Goal: Navigation & Orientation: Find specific page/section

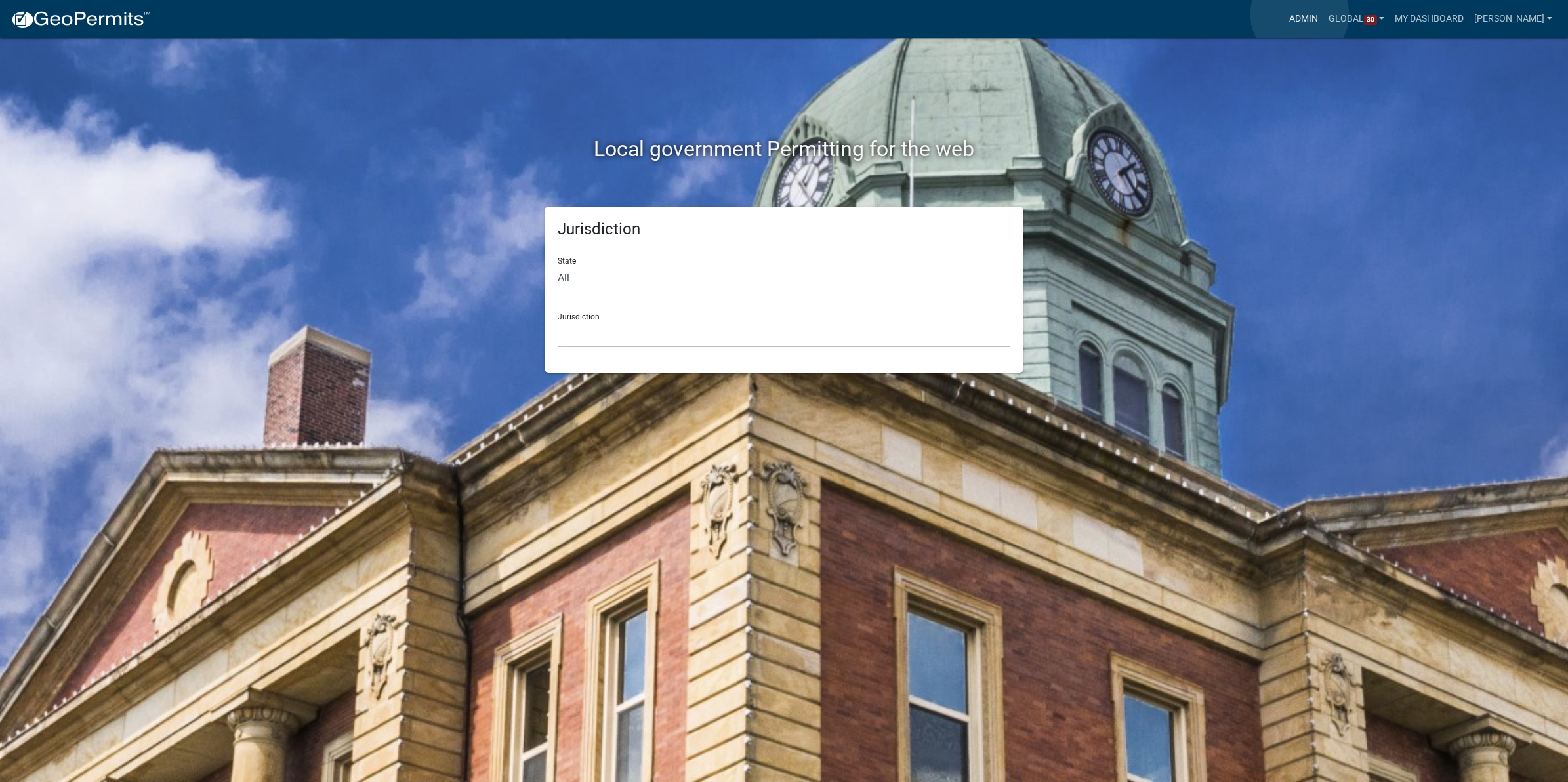
click at [1300, 15] on link "Admin" at bounding box center [1303, 19] width 39 height 25
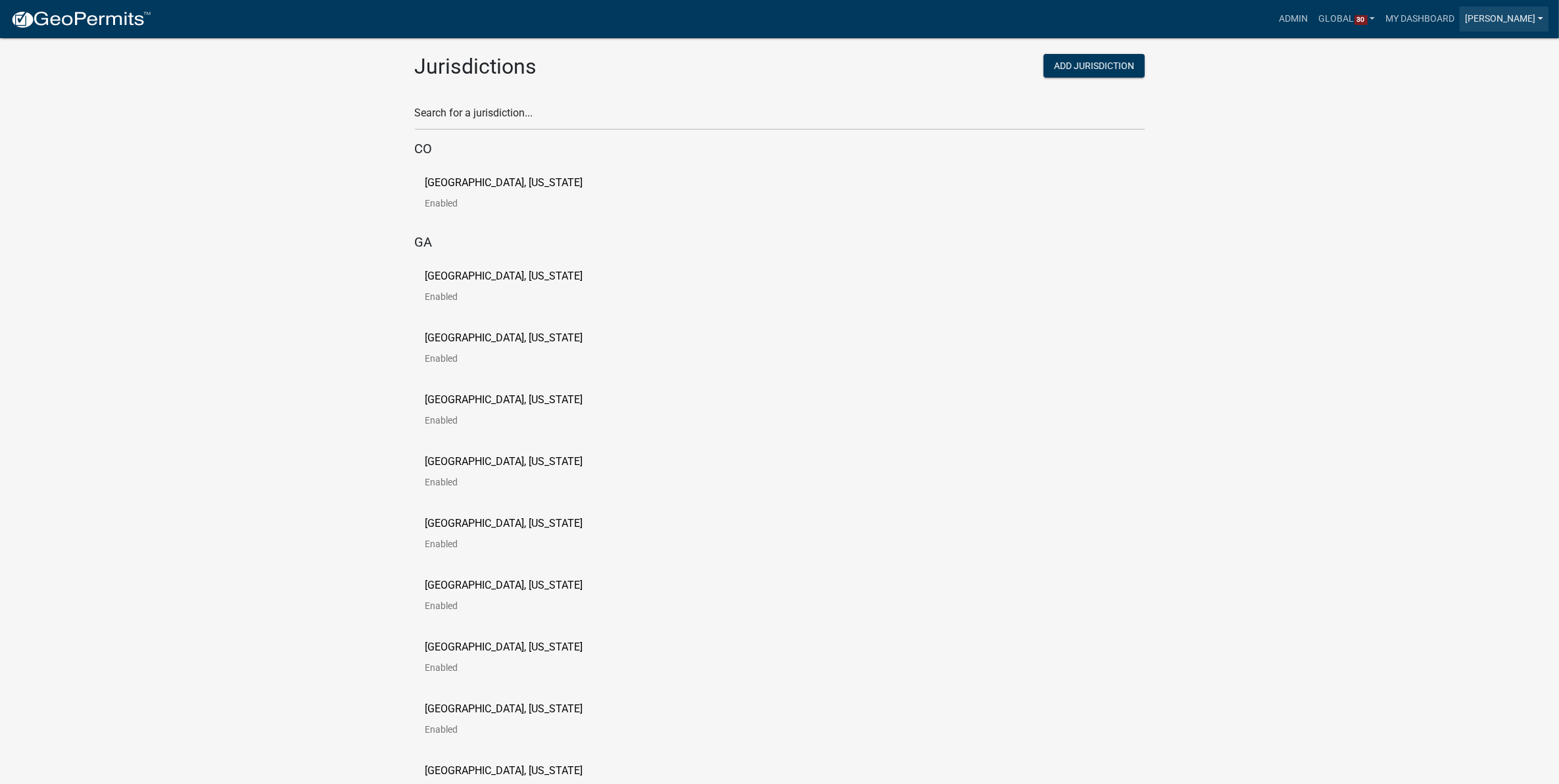
click at [1540, 20] on link "[PERSON_NAME]" at bounding box center [1504, 19] width 89 height 25
click at [1388, 15] on link "My Dashboard" at bounding box center [1420, 19] width 80 height 25
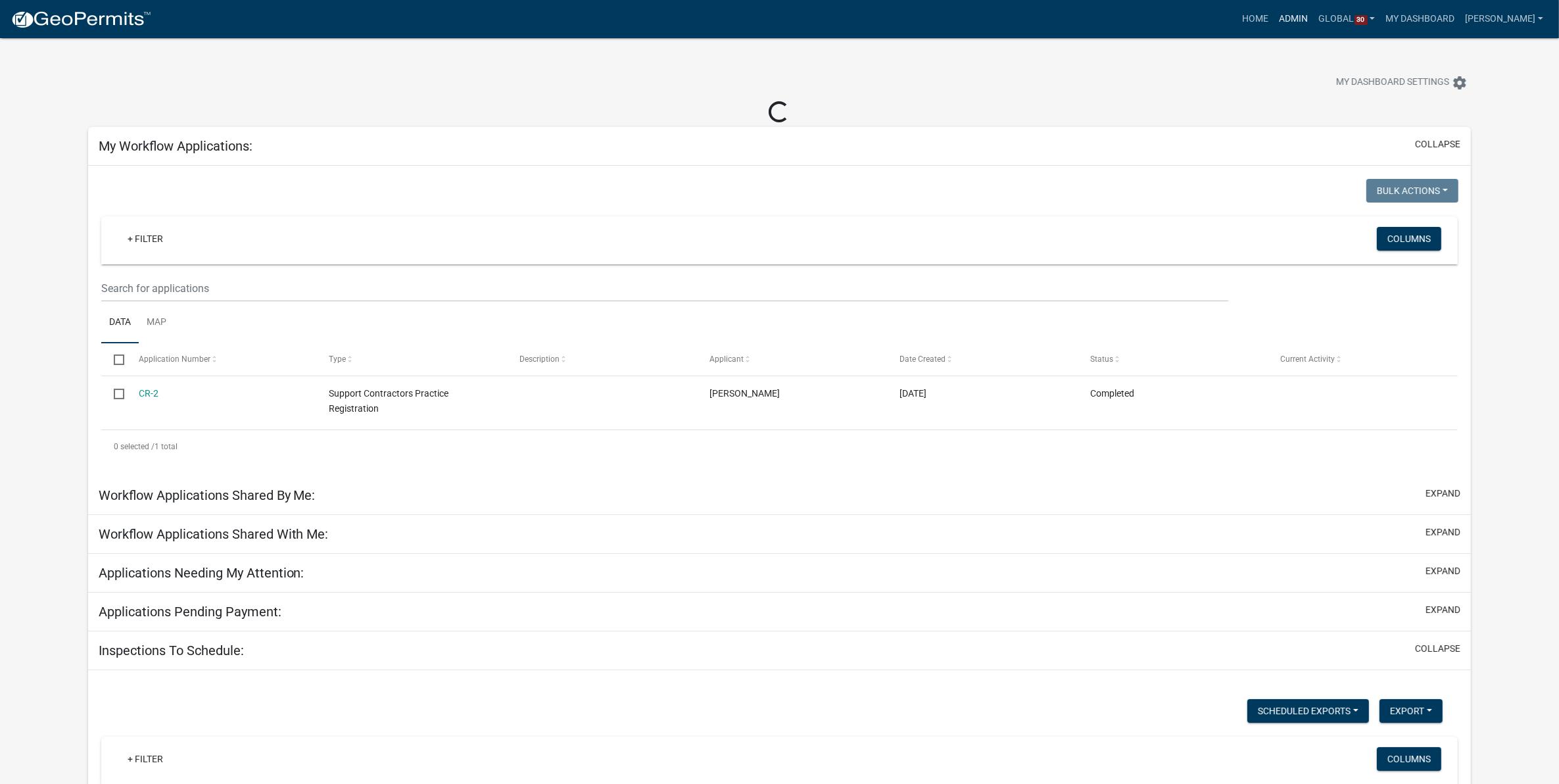
click at [1277, 20] on link "Admin" at bounding box center [1294, 19] width 39 height 25
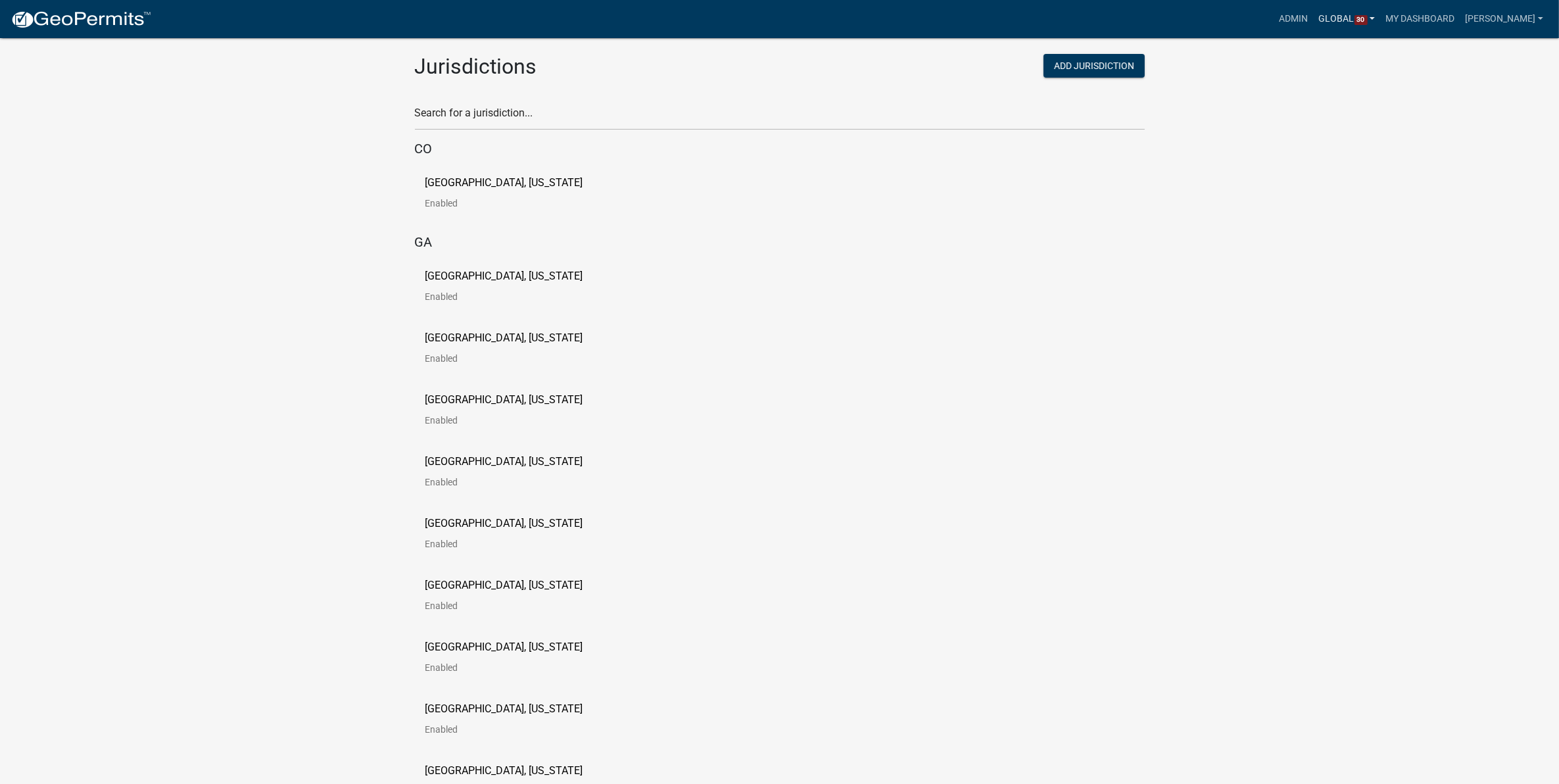
click at [1326, 19] on link "Global 30" at bounding box center [1347, 19] width 67 height 25
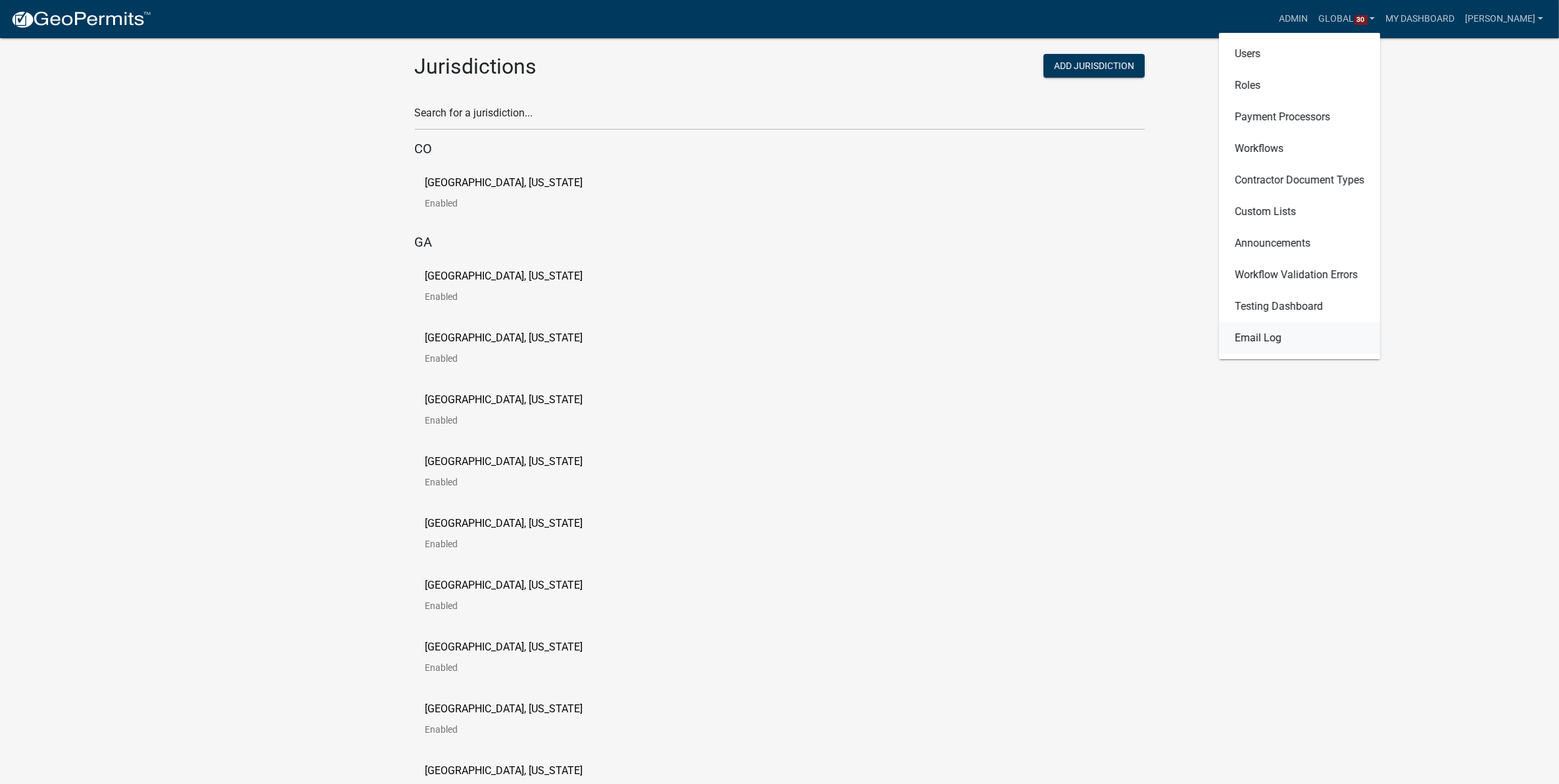
click at [1242, 333] on link "Email Log" at bounding box center [1300, 338] width 161 height 32
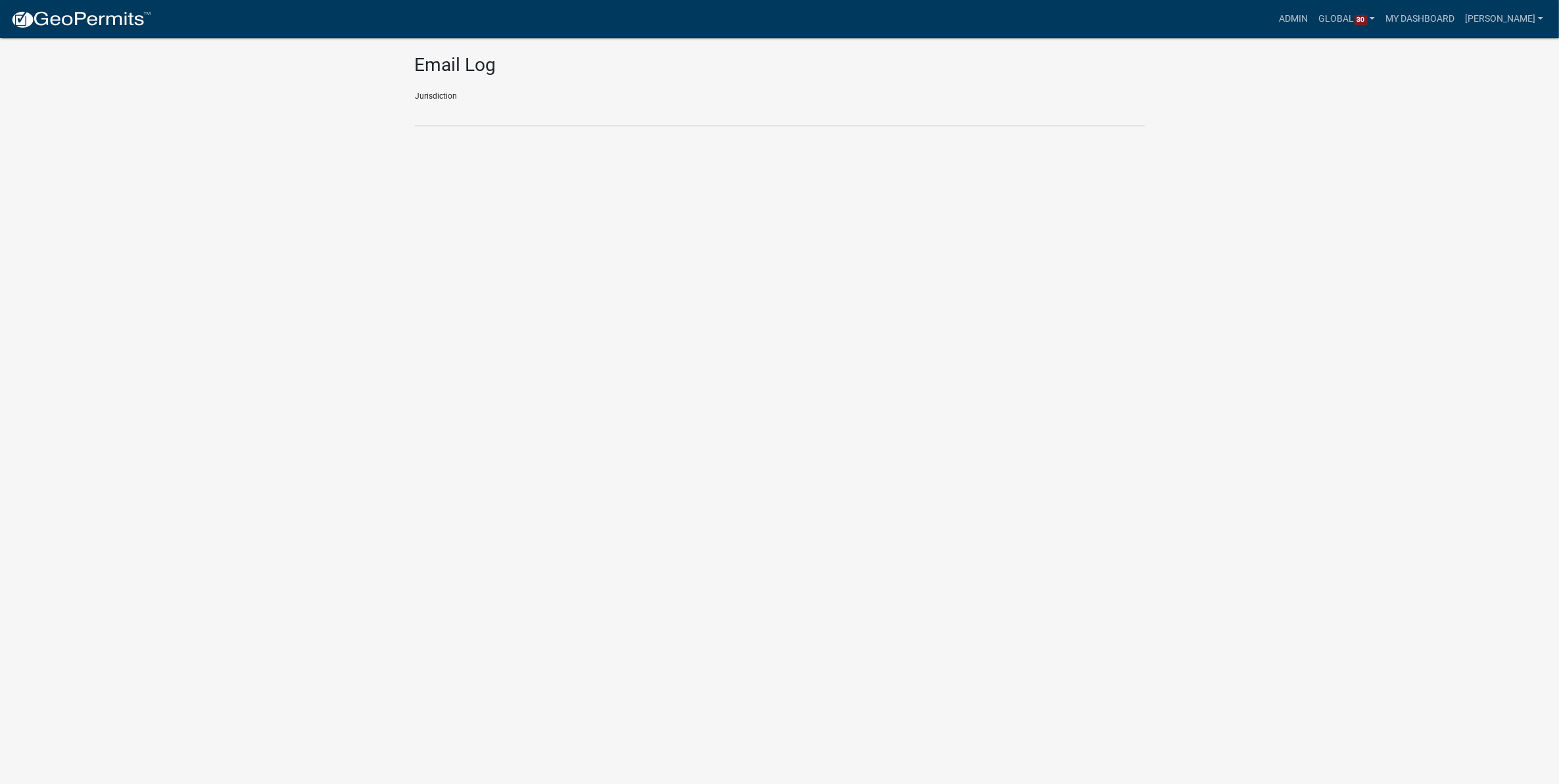
select select
click at [1339, 19] on link "Global 30" at bounding box center [1347, 19] width 67 height 25
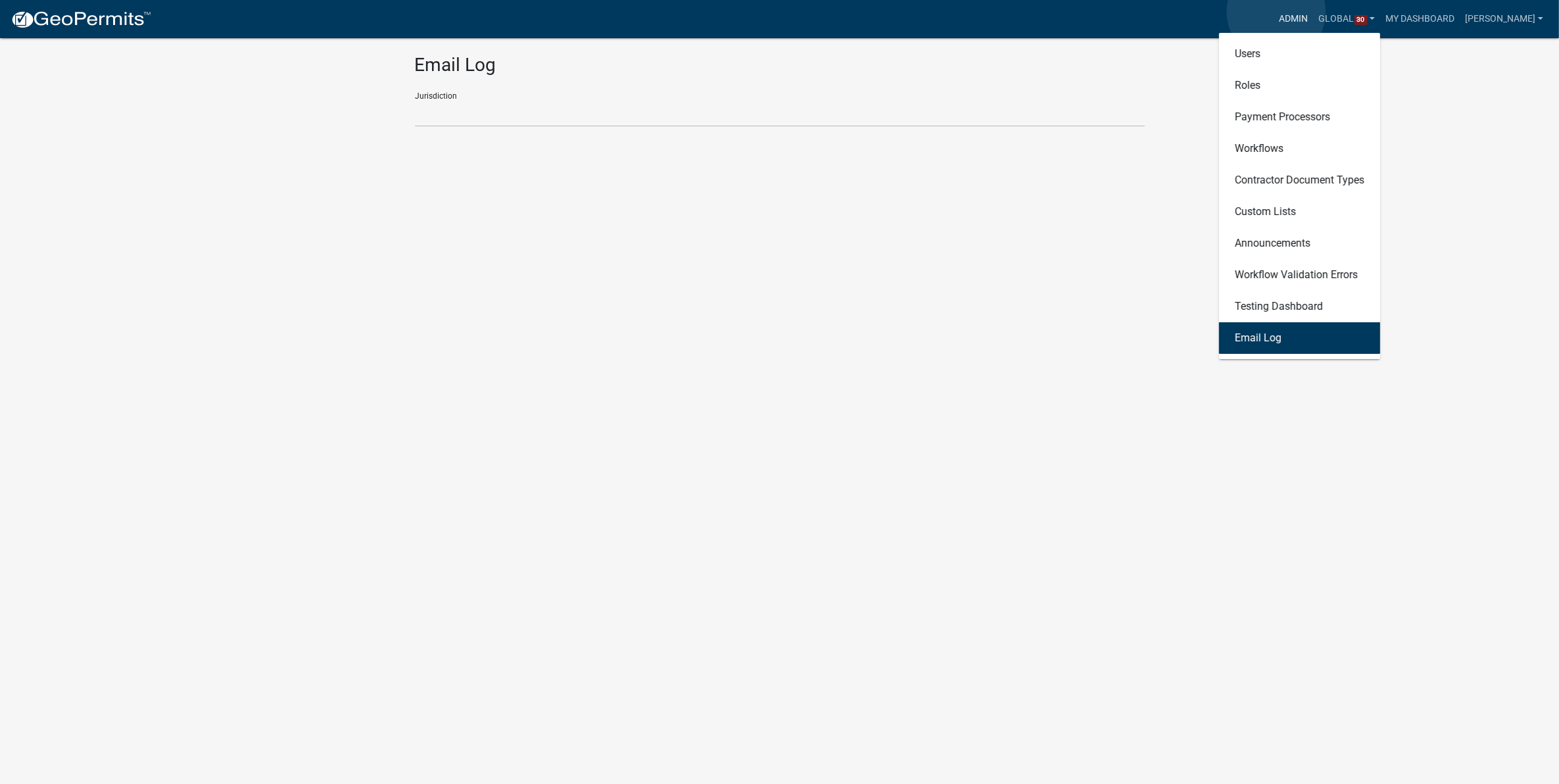
click at [1278, 12] on link "Admin" at bounding box center [1294, 19] width 39 height 25
